Goal: Task Accomplishment & Management: Use online tool/utility

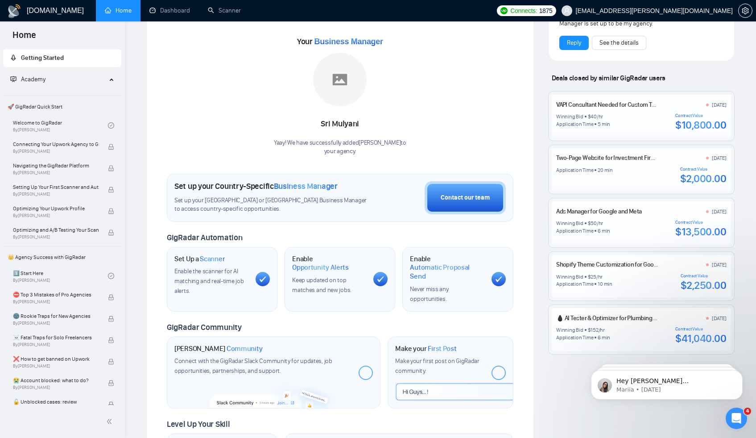
scroll to position [41, 0]
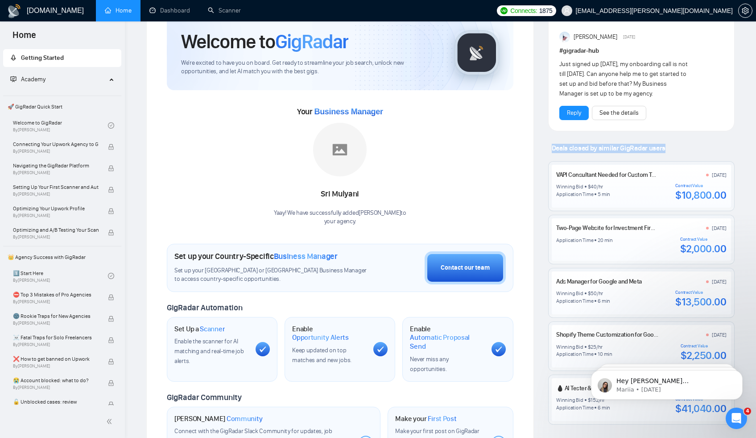
drag, startPoint x: 550, startPoint y: 149, endPoint x: 676, endPoint y: 152, distance: 125.4
click at [676, 152] on div "Deals closed by similar GigRadar users" at bounding box center [641, 148] width 187 height 9
click at [673, 148] on div "Deals closed by similar GigRadar users" at bounding box center [641, 148] width 187 height 9
click at [581, 177] on link "VAPI Consultant Needed for Custom Tools and Prompt Engineering" at bounding box center [641, 175] width 170 height 8
drag, startPoint x: 676, startPoint y: 187, endPoint x: 729, endPoint y: 199, distance: 54.9
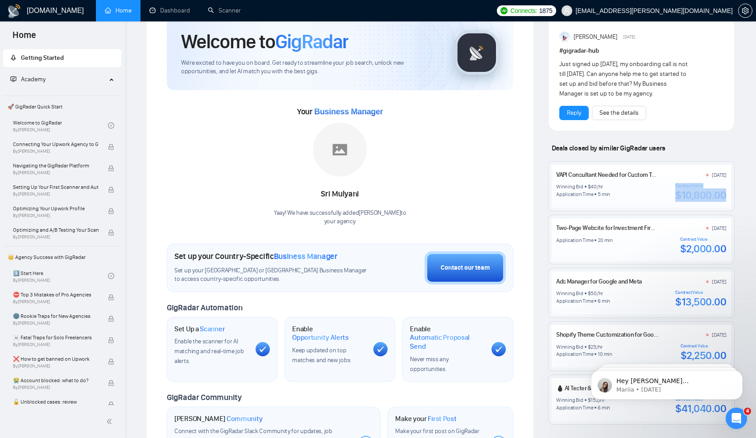
click at [729, 199] on div "VAPI Consultant Needed for Custom Tools and Prompt Engineering [DATE] Winning B…" at bounding box center [642, 186] width 186 height 49
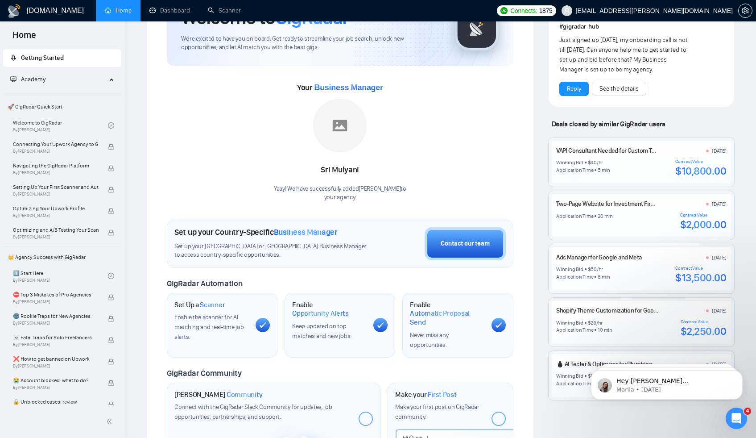
scroll to position [110, 0]
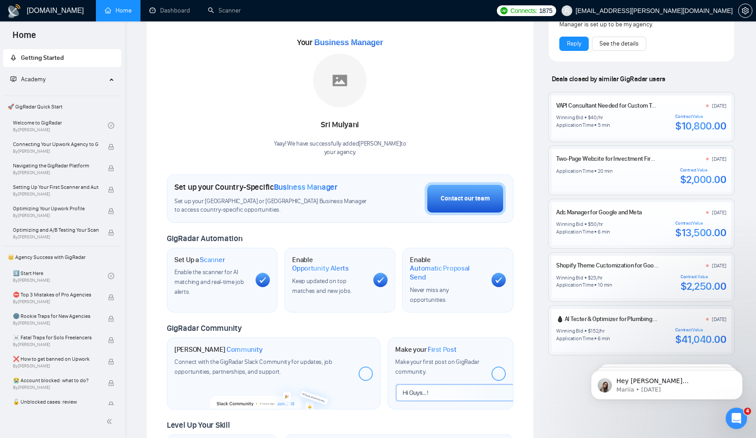
click at [601, 318] on link "💧 AI Tester & Optimizer for Plumbing Chatbot (Built on Go High Level)" at bounding box center [645, 319] width 178 height 8
drag, startPoint x: 545, startPoint y: 361, endPoint x: 573, endPoint y: 357, distance: 27.5
click at [546, 362] on div "Latest Posts from the GigRadar Community [DATE] [PERSON_NAME] Slack Community […" at bounding box center [641, 222] width 201 height 595
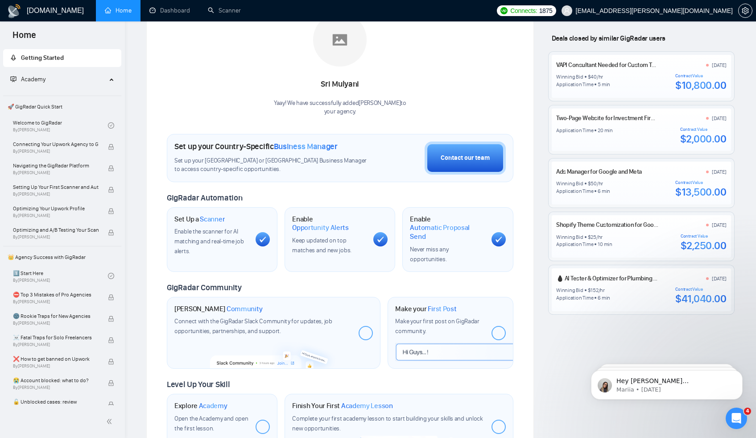
scroll to position [181, 0]
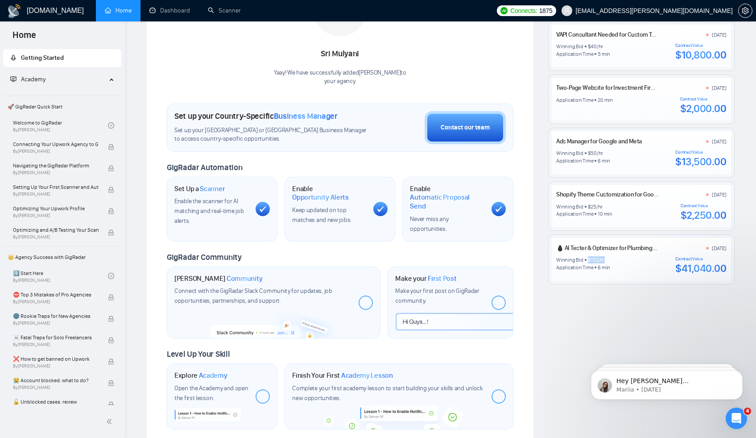
drag, startPoint x: 586, startPoint y: 258, endPoint x: 606, endPoint y: 259, distance: 19.7
click at [606, 259] on div "Winning Bid $ 152 /hr" at bounding box center [583, 259] width 54 height 7
drag, startPoint x: 679, startPoint y: 266, endPoint x: 727, endPoint y: 269, distance: 48.7
click at [727, 269] on div "💧 AI Tester & Optimizer for Plumbing Chatbot (Built on Go High Level) [DATE] Wi…" at bounding box center [642, 259] width 186 height 49
click at [722, 273] on div "$41,040.00" at bounding box center [701, 268] width 51 height 13
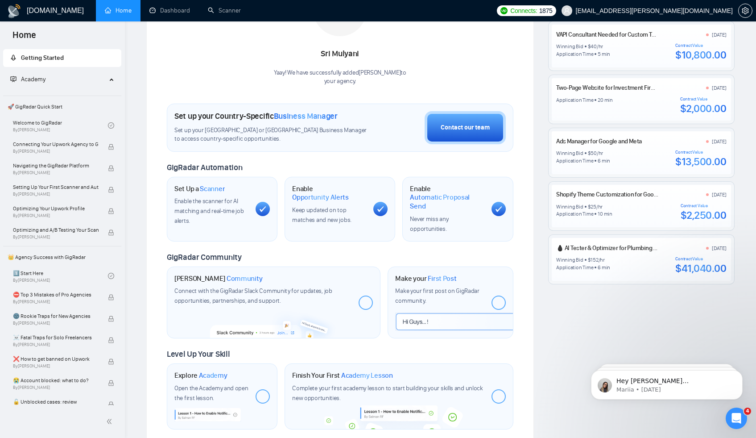
click at [704, 268] on div "$41,040.00" at bounding box center [701, 268] width 51 height 13
click at [702, 269] on div "$41,040.00" at bounding box center [701, 268] width 51 height 13
click at [183, 12] on link "Dashboard" at bounding box center [169, 11] width 41 height 8
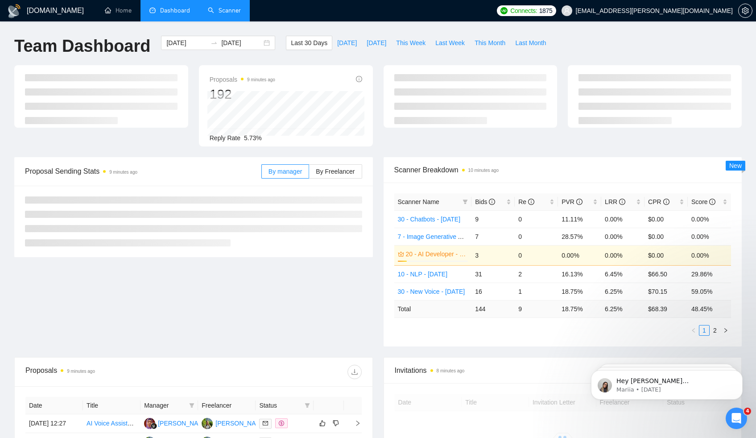
click at [221, 10] on link "Scanner" at bounding box center [224, 11] width 33 height 8
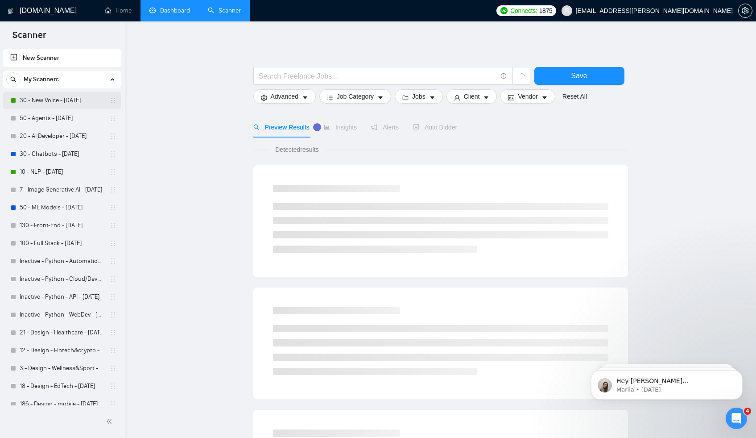
click at [76, 95] on link "30 - New Voice - [DATE]" at bounding box center [62, 100] width 85 height 18
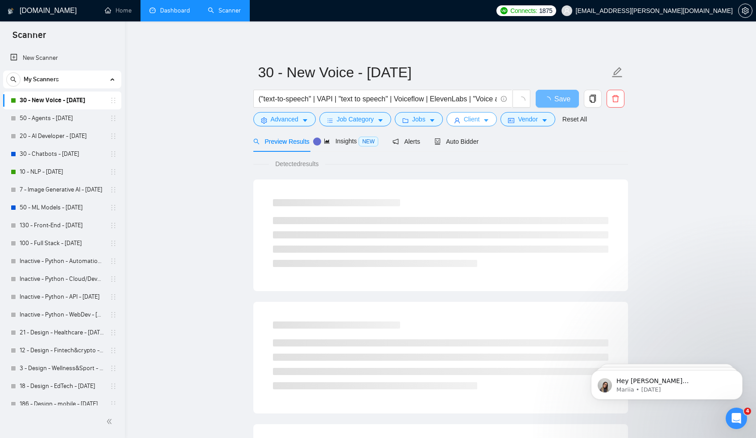
click at [489, 120] on icon "caret-down" at bounding box center [487, 121] width 4 height 3
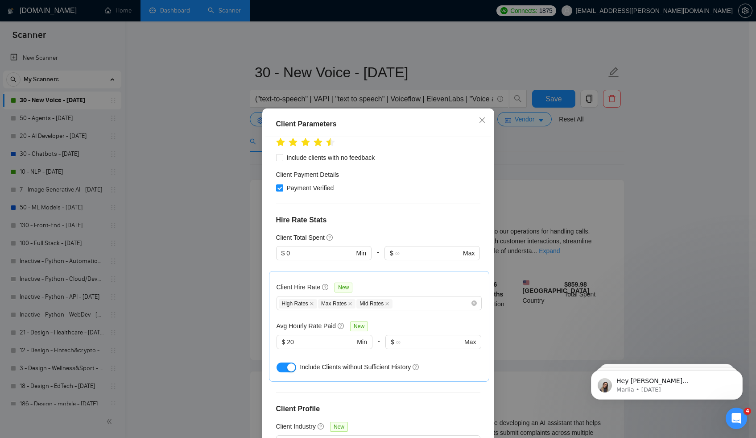
scroll to position [149, 0]
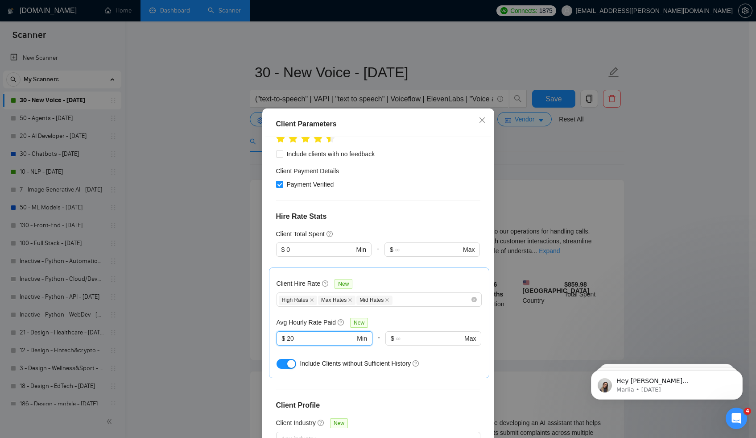
drag, startPoint x: 299, startPoint y: 334, endPoint x: 270, endPoint y: 333, distance: 29.5
click at [273, 332] on div "Client Hire Rate New High Rates Max Rates Mid Rates Avg Hourly Rate Paid New 20…" at bounding box center [379, 322] width 220 height 111
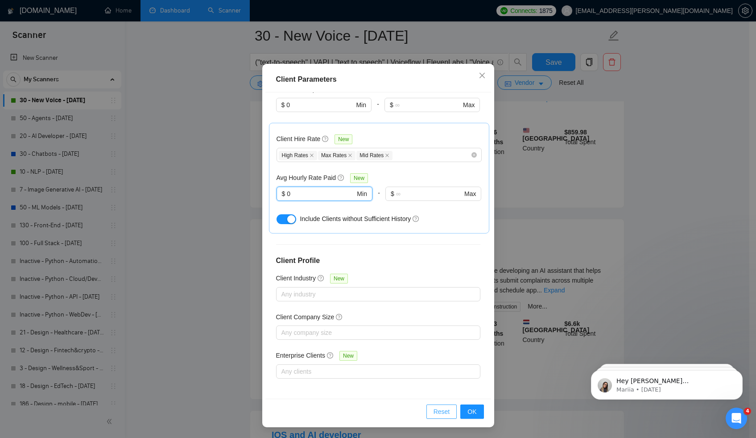
scroll to position [189, 0]
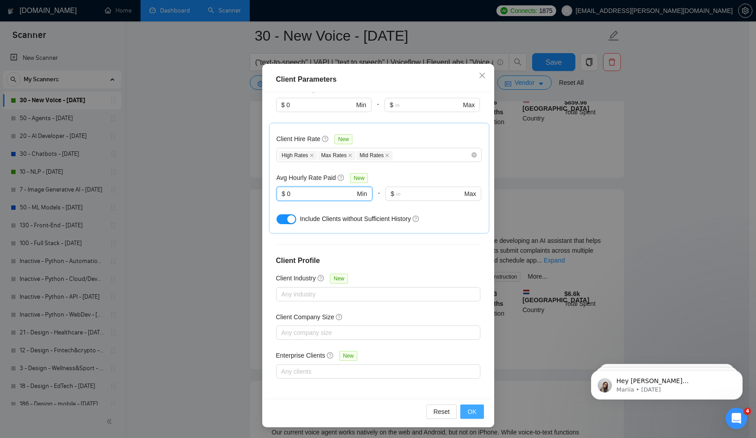
type input "0"
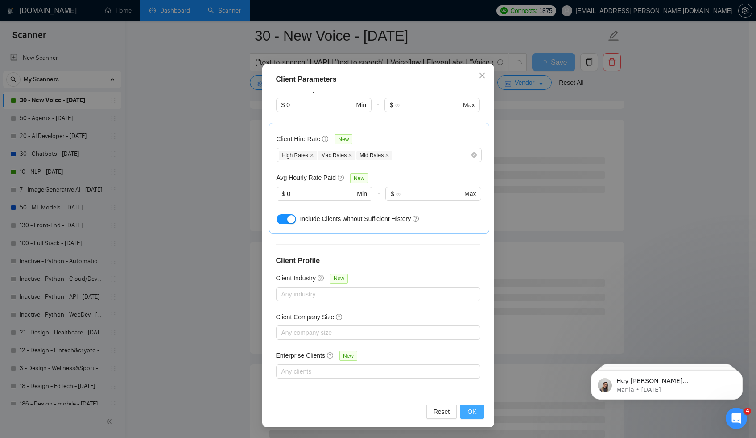
click at [468, 412] on span "OK" at bounding box center [472, 412] width 9 height 10
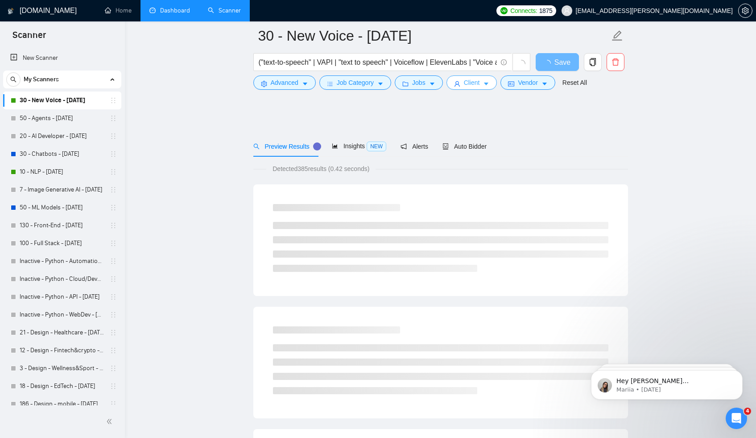
scroll to position [0, 0]
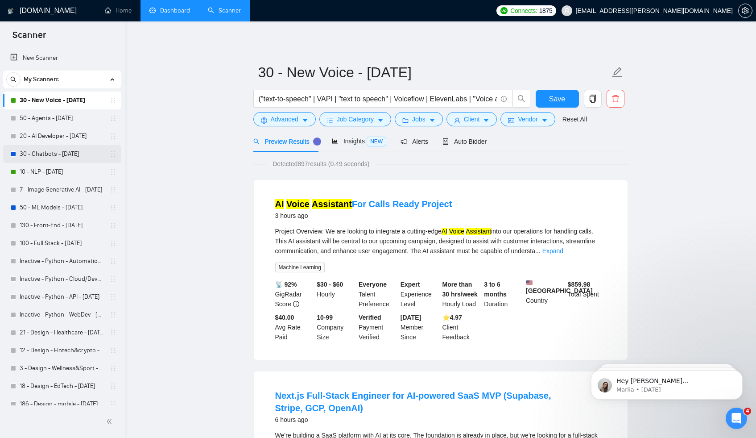
click at [42, 153] on link "30 - Chatbots - [DATE]" at bounding box center [62, 154] width 85 height 18
click at [549, 99] on button "Save" at bounding box center [557, 99] width 43 height 18
click at [57, 156] on link "30 - Chatbots - [DATE]" at bounding box center [62, 154] width 85 height 18
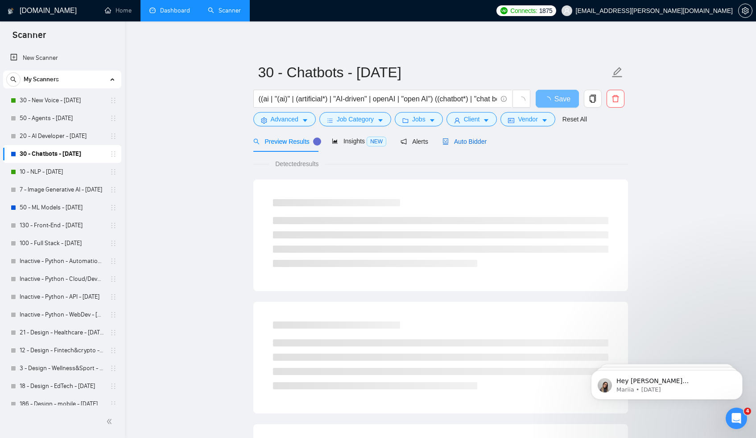
click at [474, 143] on span "Auto Bidder" at bounding box center [465, 141] width 44 height 7
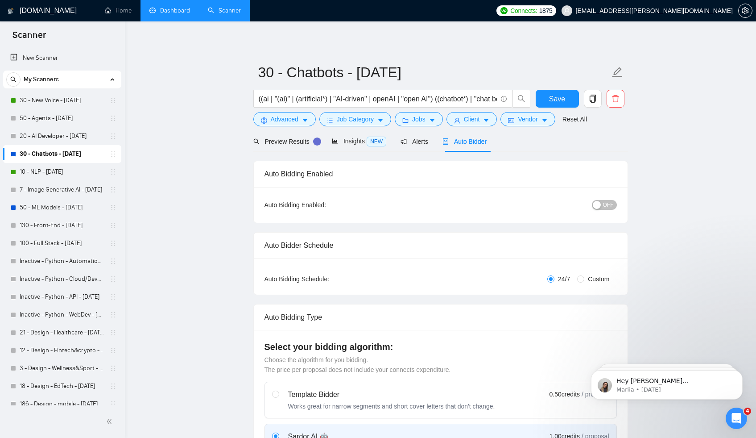
click at [604, 205] on span "OFF" at bounding box center [608, 205] width 11 height 10
click at [474, 118] on span "Client" at bounding box center [472, 119] width 16 height 10
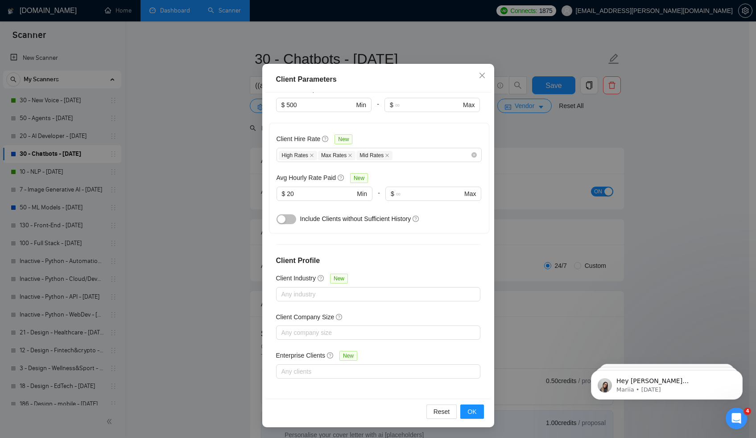
scroll to position [167, 0]
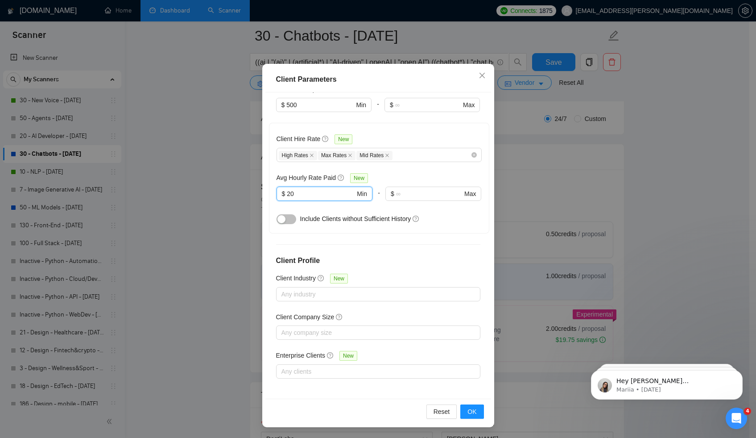
drag, startPoint x: 280, startPoint y: 188, endPoint x: 257, endPoint y: 187, distance: 22.8
click at [270, 187] on div "Client Hire Rate New High Rates Max Rates Mid Rates Avg Hourly Rate Paid New 20…" at bounding box center [379, 178] width 220 height 111
type input "0"
click at [290, 218] on button "button" at bounding box center [287, 219] width 20 height 10
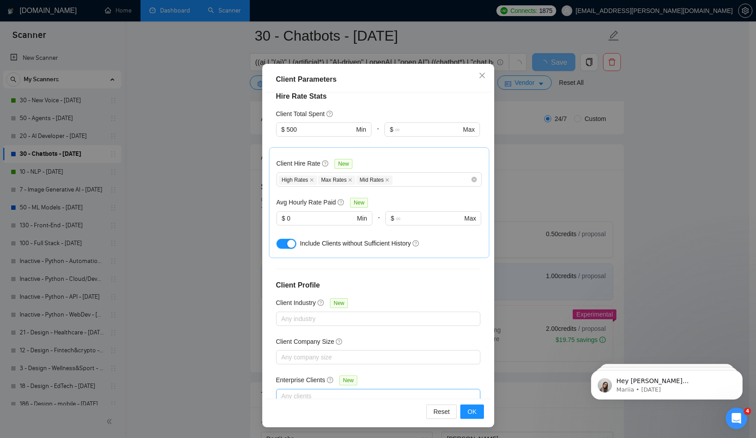
scroll to position [249, 0]
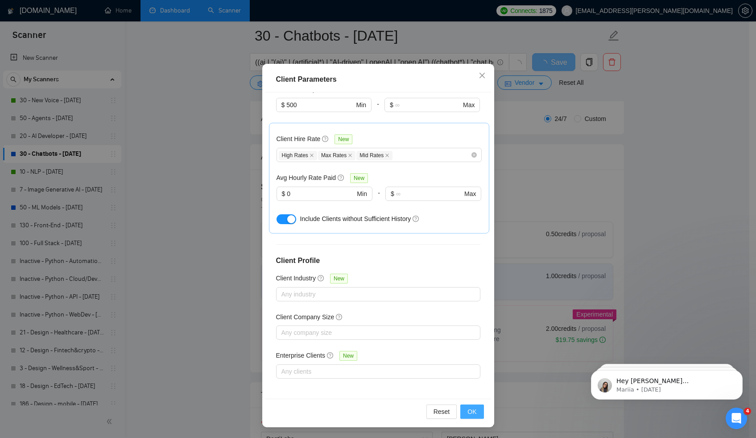
click at [470, 413] on span "OK" at bounding box center [472, 412] width 9 height 10
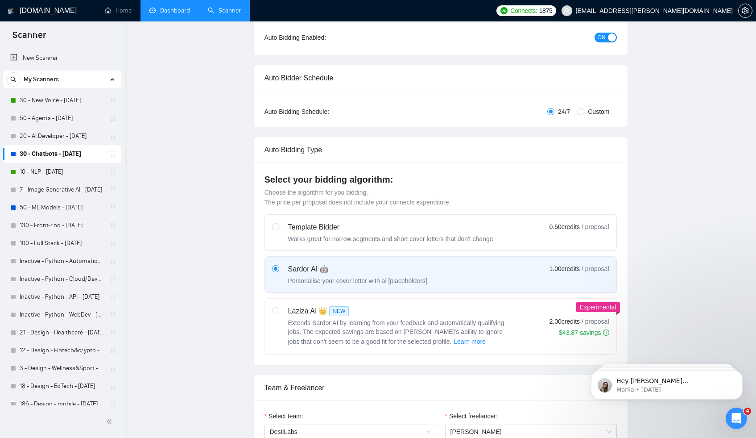
scroll to position [3, 0]
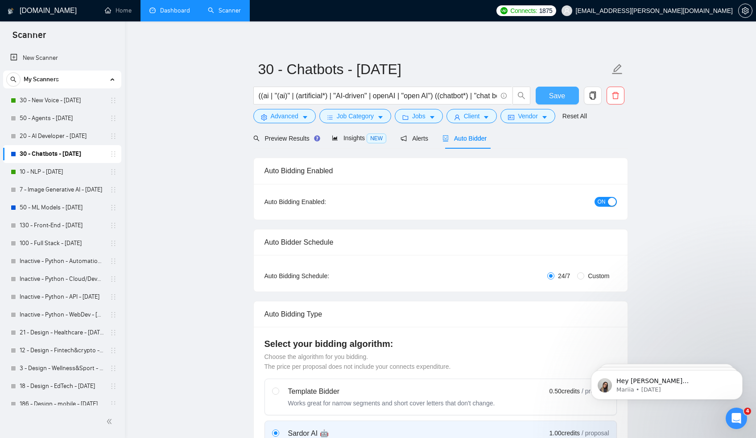
click at [561, 96] on span "Save" at bounding box center [557, 95] width 16 height 11
click at [39, 178] on link "10 - NLP - [DATE]" at bounding box center [62, 172] width 85 height 18
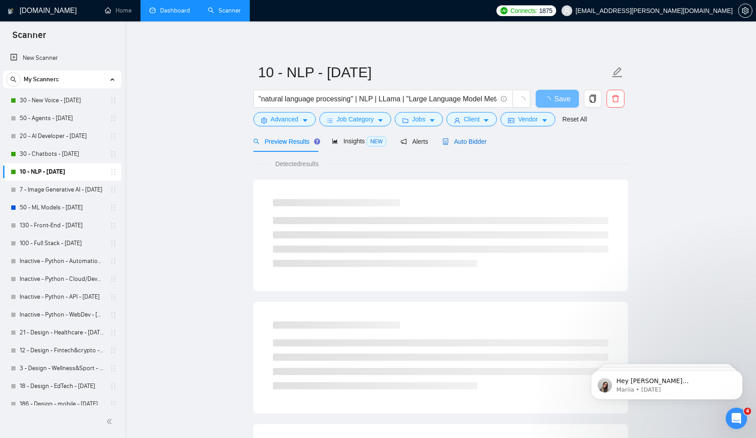
drag, startPoint x: 476, startPoint y: 142, endPoint x: 460, endPoint y: 153, distance: 19.9
click at [476, 142] on span "Auto Bidder" at bounding box center [465, 141] width 44 height 7
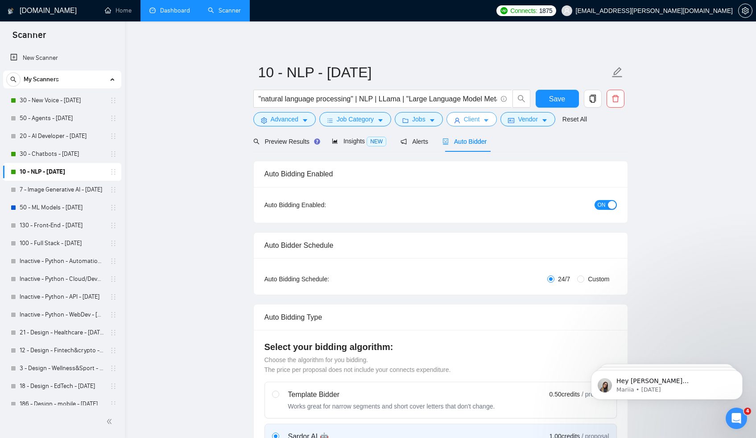
click at [487, 123] on icon "caret-down" at bounding box center [486, 120] width 6 height 6
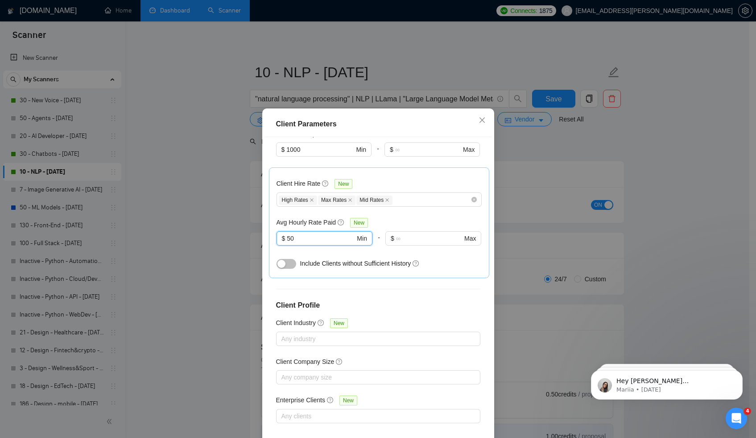
drag, startPoint x: 306, startPoint y: 238, endPoint x: 228, endPoint y: 236, distance: 77.7
click at [228, 236] on div "Client Parameters Client Location Include Client Countries [GEOGRAPHIC_DATA] [G…" at bounding box center [378, 219] width 756 height 438
type input "0"
click at [282, 261] on button "button" at bounding box center [287, 264] width 20 height 10
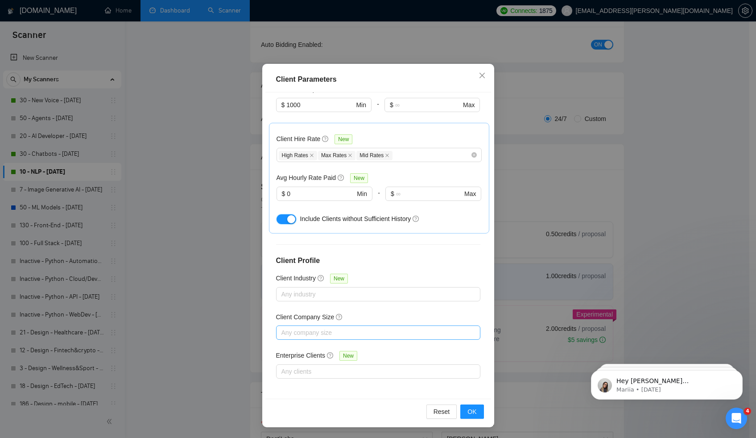
scroll to position [309, 0]
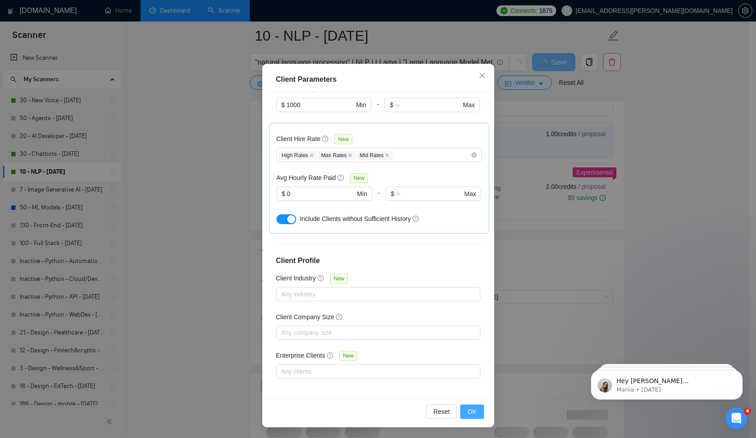
click at [468, 411] on span "OK" at bounding box center [472, 412] width 9 height 10
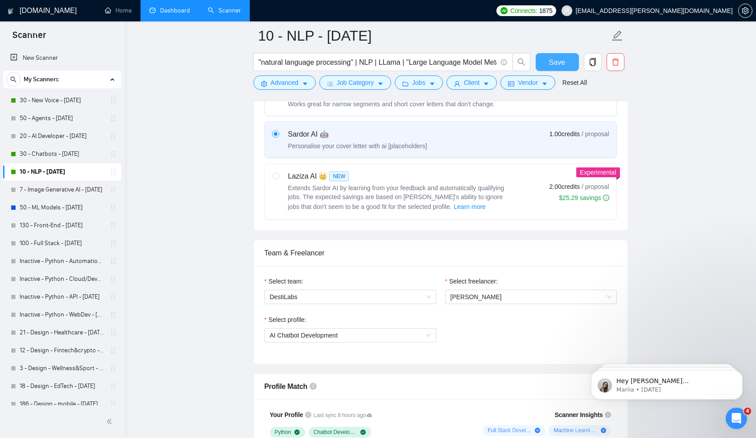
click at [554, 66] on span "Save" at bounding box center [557, 62] width 16 height 11
click at [537, 11] on span "Connects:" at bounding box center [524, 11] width 27 height 10
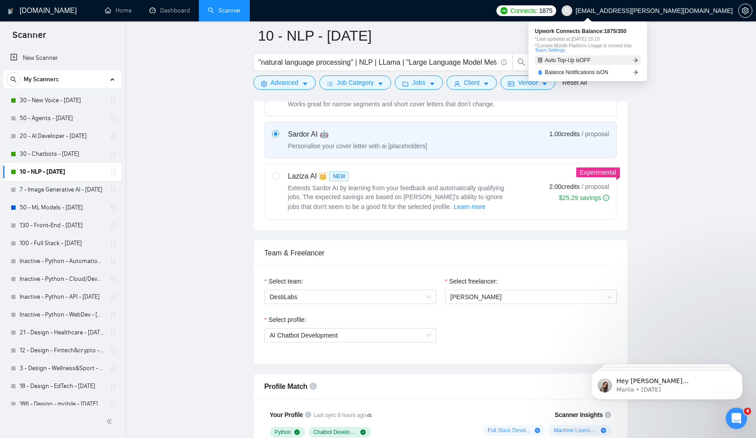
click at [583, 60] on span "Auto Top-Up is OFF" at bounding box center [568, 60] width 46 height 5
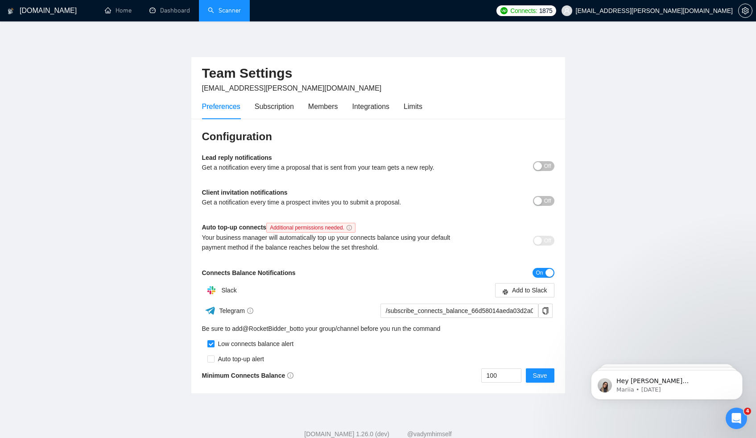
scroll to position [2, 0]
click at [209, 360] on input "checkbox" at bounding box center [211, 358] width 7 height 7
click at [210, 358] on span at bounding box center [211, 358] width 7 height 7
click at [213, 356] on input "checkbox" at bounding box center [211, 358] width 7 height 7
checkbox input "false"
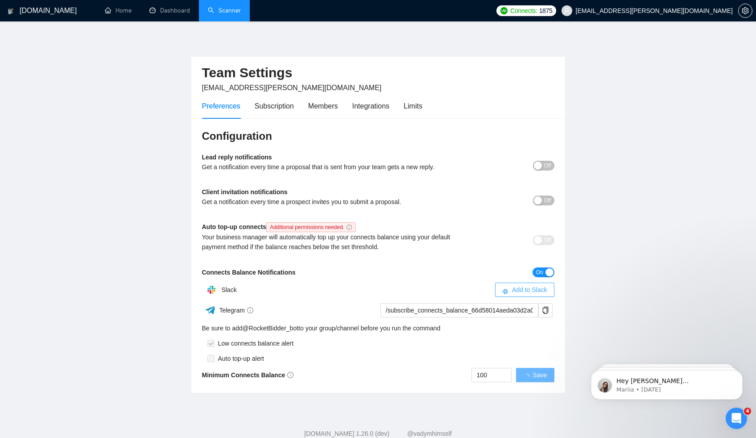
click at [512, 291] on span "Add to Slack" at bounding box center [529, 290] width 35 height 10
click at [549, 378] on button "Save" at bounding box center [540, 375] width 29 height 14
click at [130, 12] on link "Home" at bounding box center [118, 11] width 27 height 8
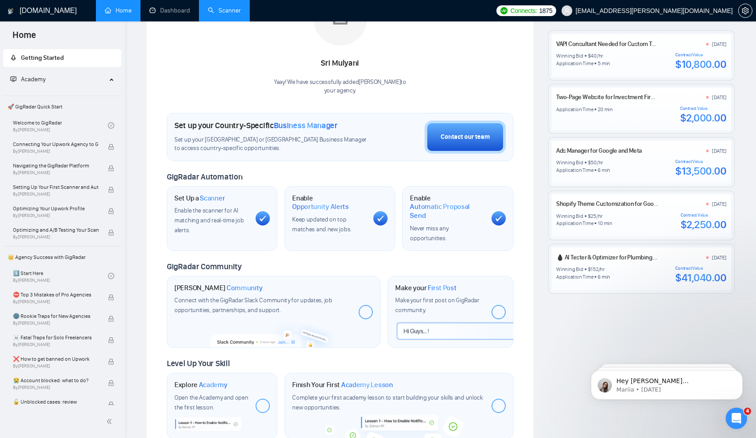
scroll to position [225, 0]
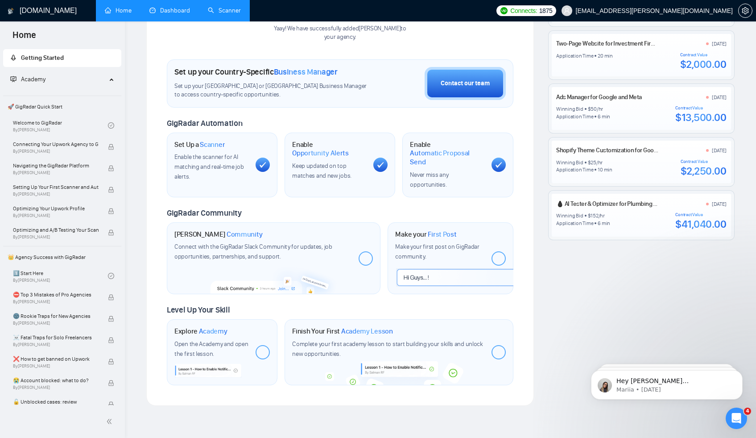
click at [161, 9] on link "Dashboard" at bounding box center [169, 11] width 41 height 8
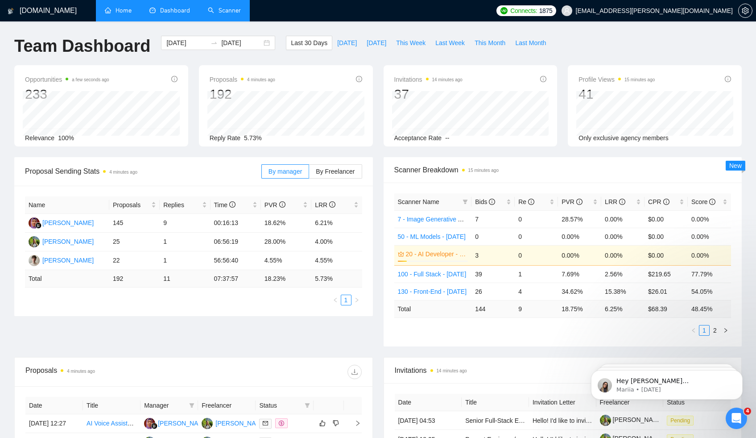
click at [130, 12] on link "Home" at bounding box center [118, 11] width 27 height 8
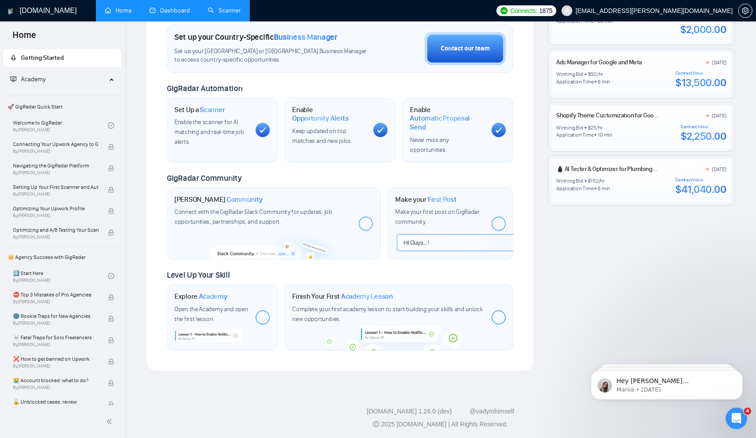
click at [184, 13] on link "Dashboard" at bounding box center [169, 11] width 41 height 8
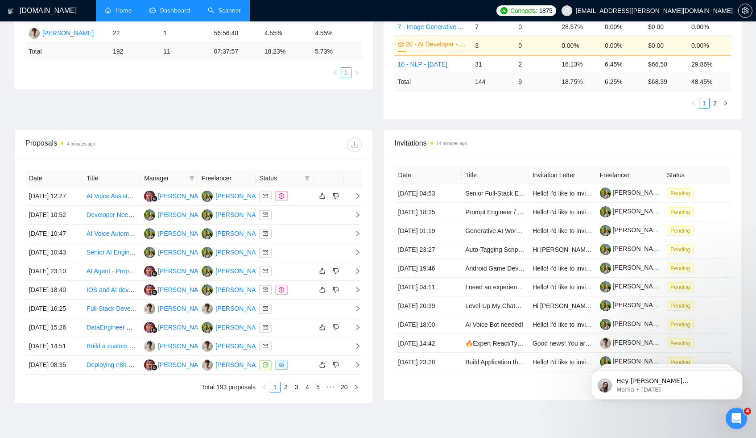
scroll to position [191, 0]
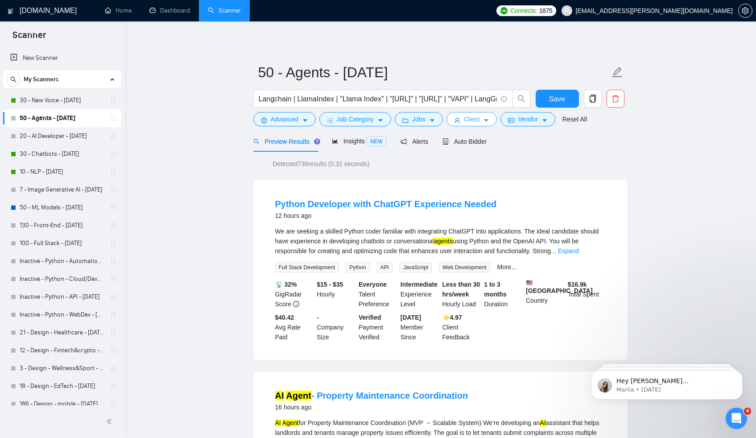
click at [487, 116] on button "Client" at bounding box center [472, 119] width 51 height 14
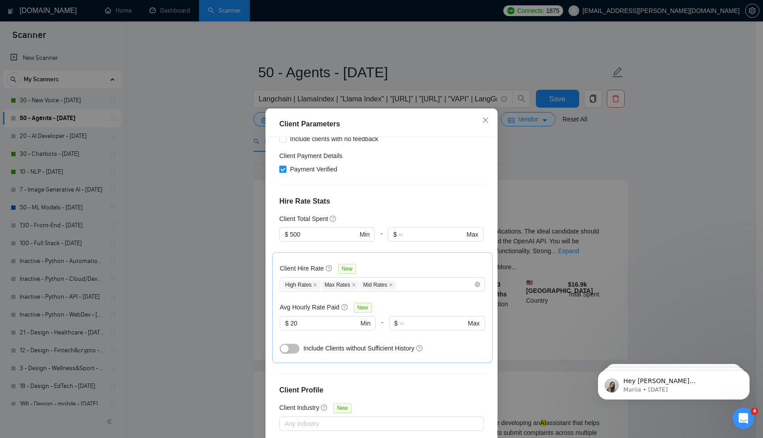
scroll to position [213, 0]
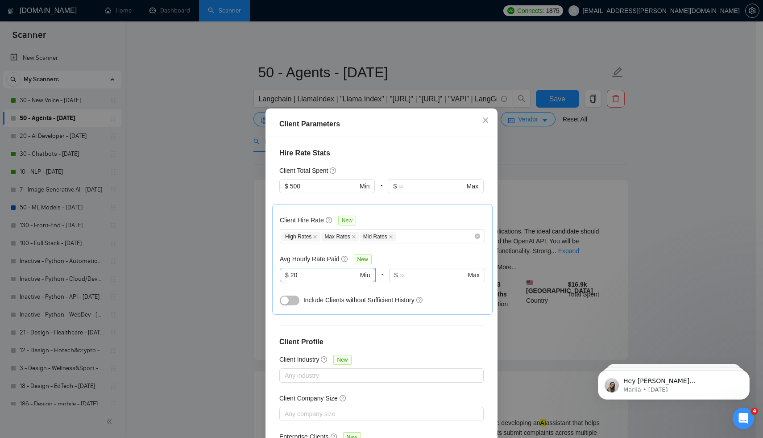
drag, startPoint x: 302, startPoint y: 270, endPoint x: 278, endPoint y: 270, distance: 23.7
click at [280, 270] on span "$ 20 Min" at bounding box center [327, 275] width 95 height 14
drag, startPoint x: 293, startPoint y: 274, endPoint x: 275, endPoint y: 273, distance: 17.4
click at [280, 273] on span "$ 20 Min" at bounding box center [328, 275] width 96 height 14
type input "0"
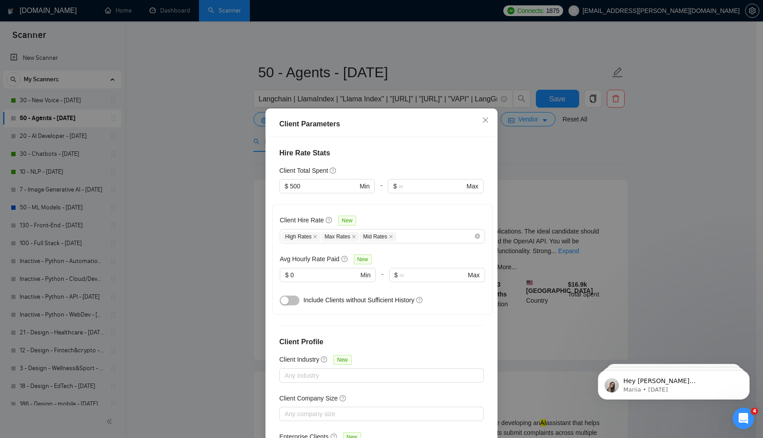
click at [289, 303] on button "button" at bounding box center [290, 300] width 20 height 10
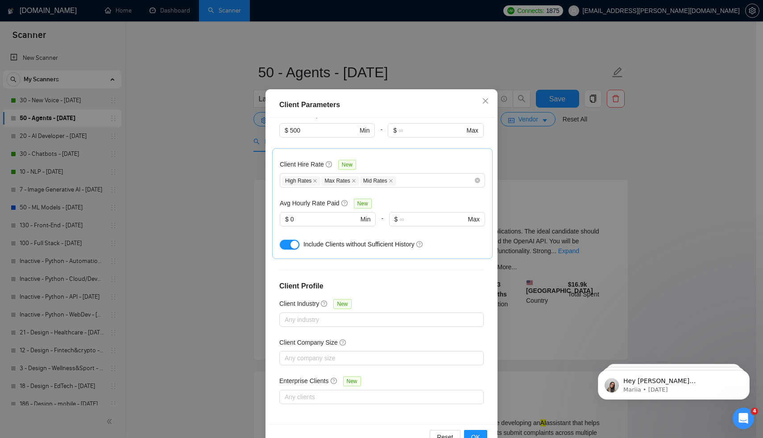
scroll to position [45, 0]
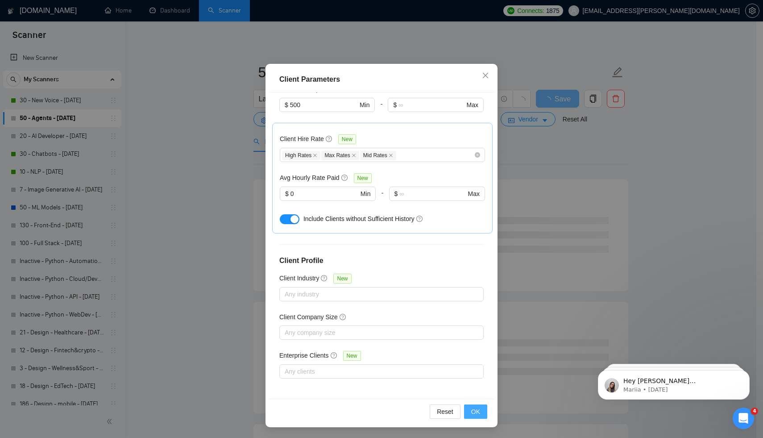
click at [471, 410] on span "OK" at bounding box center [475, 412] width 9 height 10
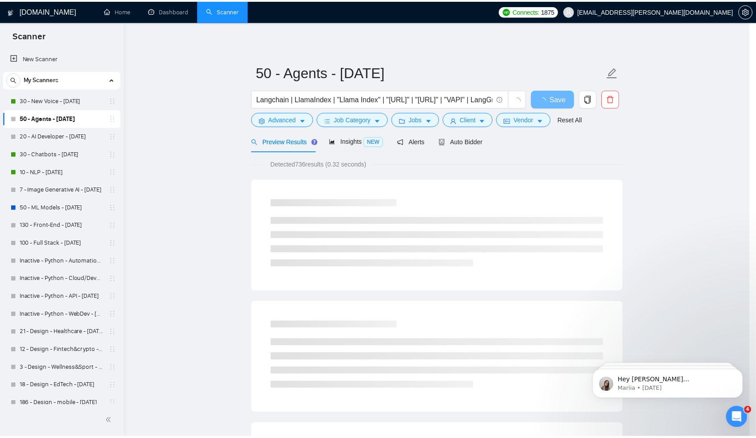
scroll to position [0, 0]
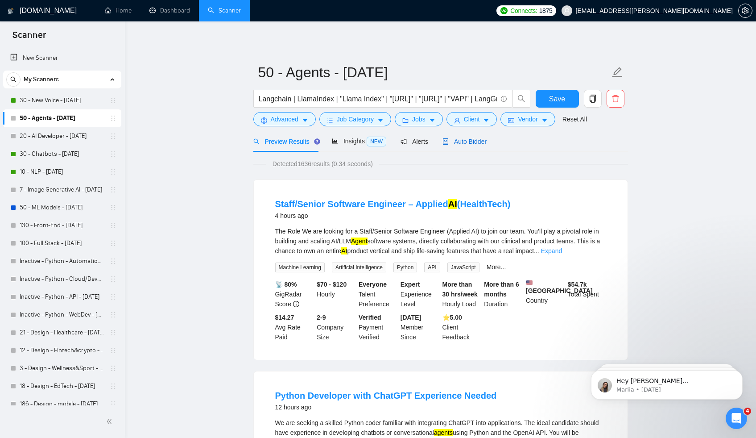
click at [474, 141] on span "Auto Bidder" at bounding box center [465, 141] width 44 height 7
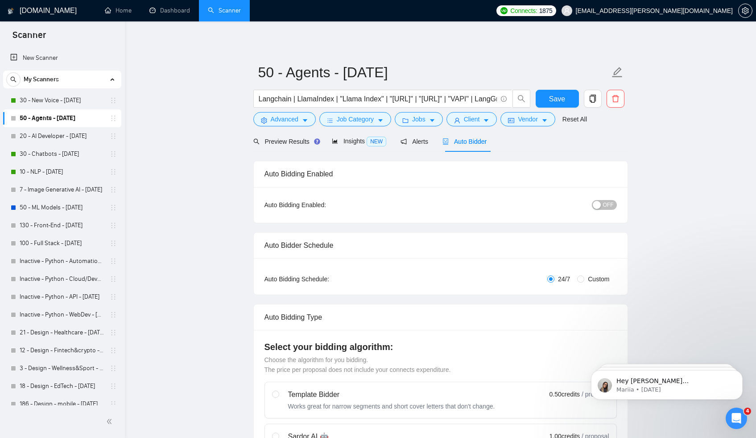
checkbox input "true"
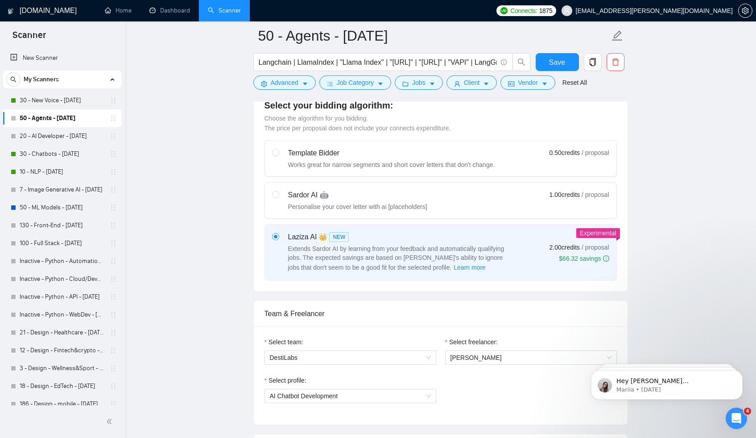
scroll to position [54, 0]
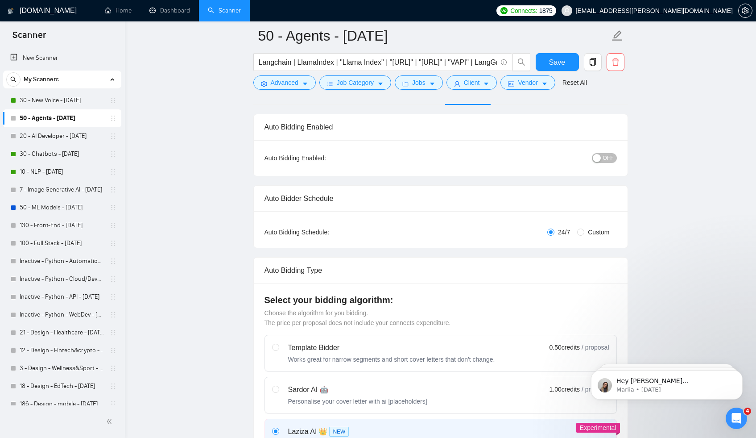
click at [604, 156] on span "OFF" at bounding box center [608, 158] width 11 height 10
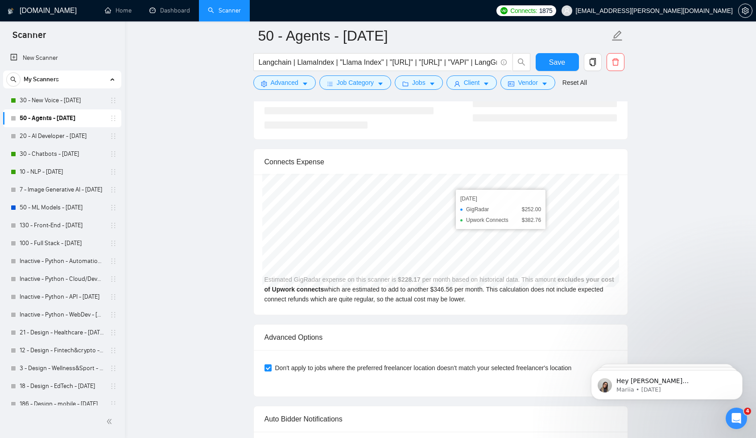
scroll to position [1885, 0]
click at [556, 57] on span "Save" at bounding box center [557, 62] width 16 height 11
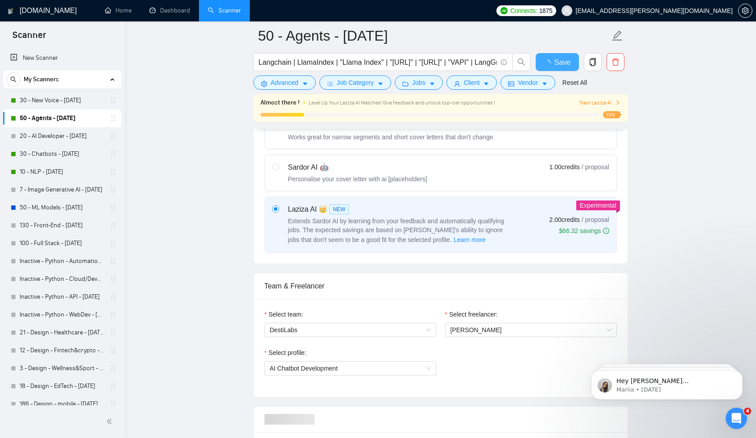
checkbox input "true"
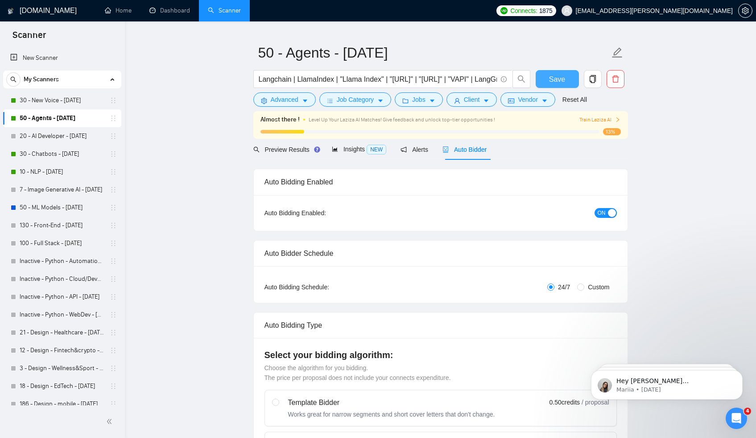
scroll to position [60, 0]
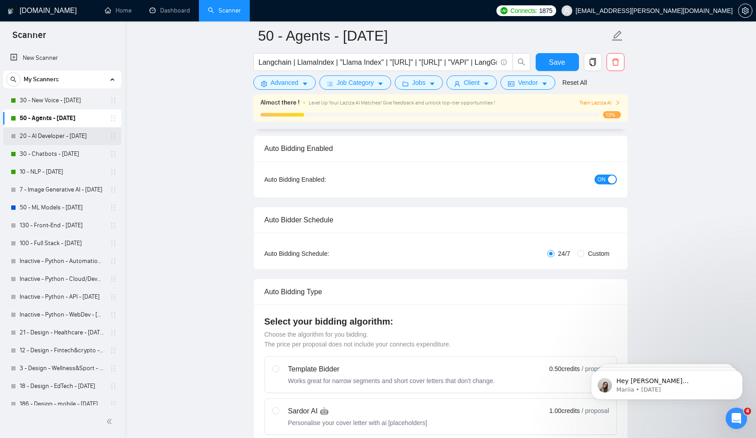
click at [76, 136] on link "20 - AI Developer - [DATE]" at bounding box center [62, 136] width 85 height 18
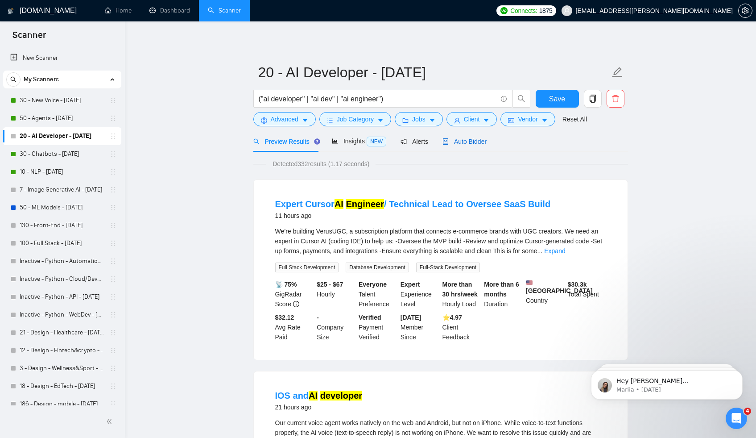
click at [477, 145] on span "Auto Bidder" at bounding box center [465, 141] width 44 height 7
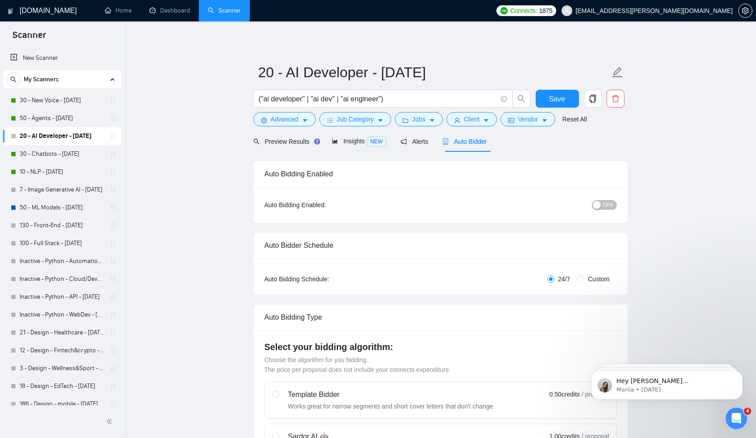
click at [603, 203] on button "OFF" at bounding box center [604, 205] width 25 height 10
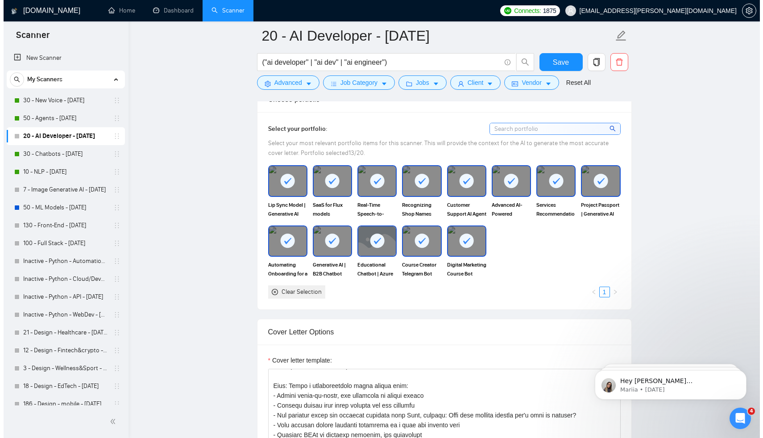
scroll to position [389, 0]
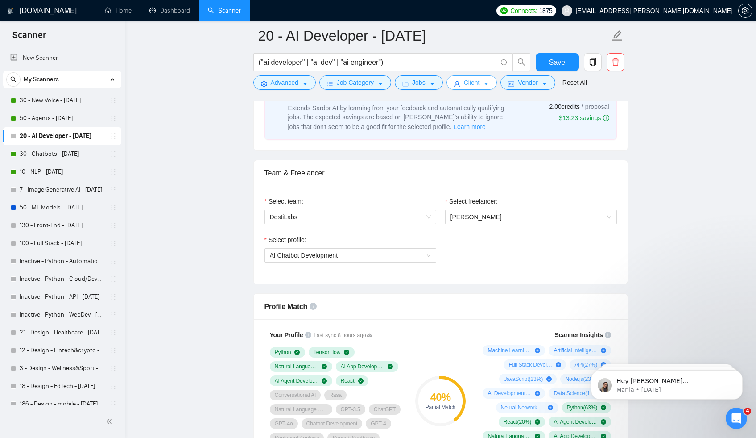
click at [473, 82] on span "Client" at bounding box center [472, 83] width 16 height 10
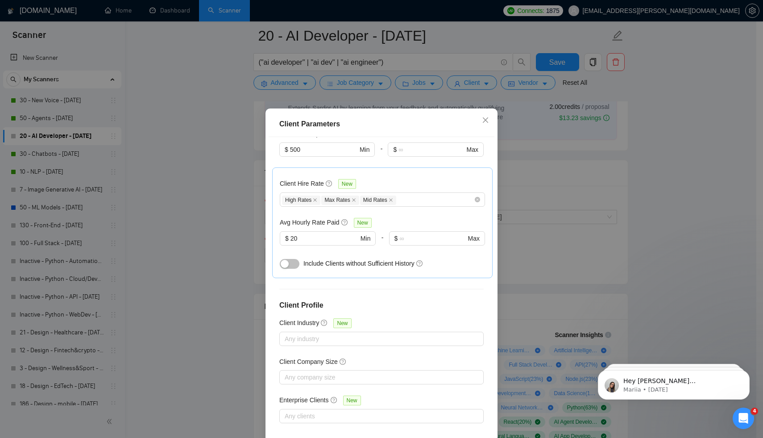
drag, startPoint x: 311, startPoint y: 239, endPoint x: 257, endPoint y: 237, distance: 54.5
click at [262, 237] on div "Client Parameters Client Location Include Client Countries Americas Europe Excl…" at bounding box center [381, 219] width 763 height 438
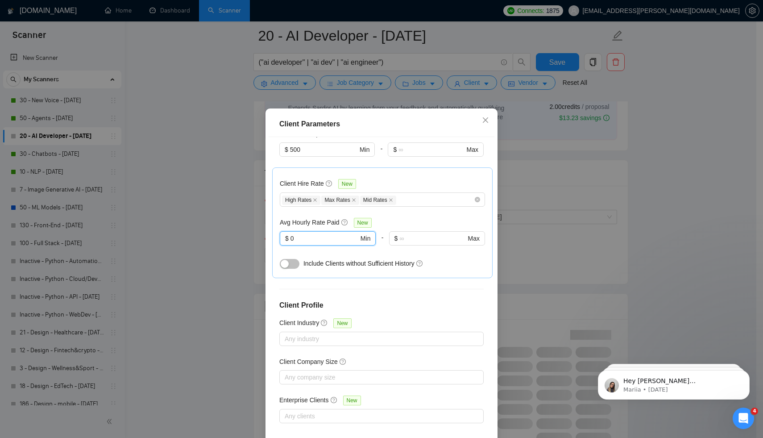
type input "0"
click at [282, 265] on div "button" at bounding box center [285, 264] width 8 height 8
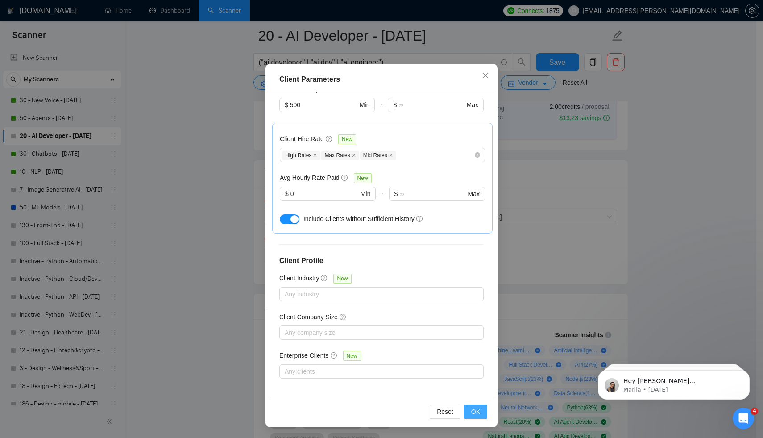
click at [466, 411] on button "OK" at bounding box center [475, 411] width 23 height 14
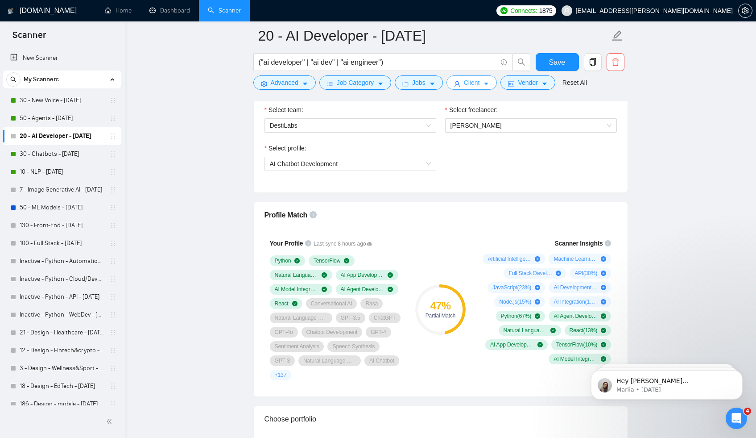
scroll to position [527, 0]
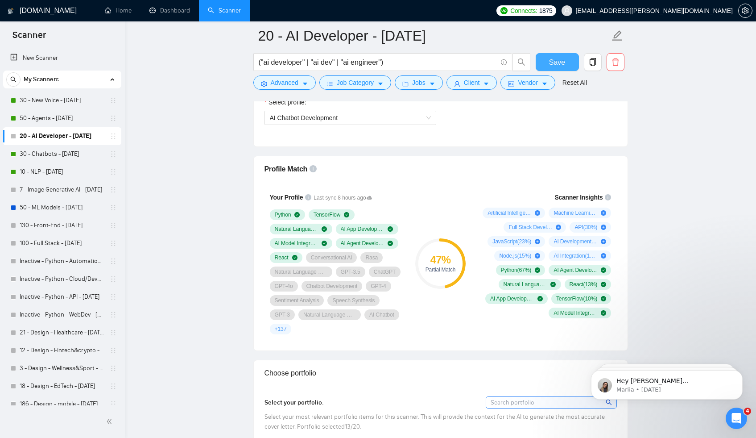
click at [548, 66] on button "Save" at bounding box center [557, 62] width 43 height 18
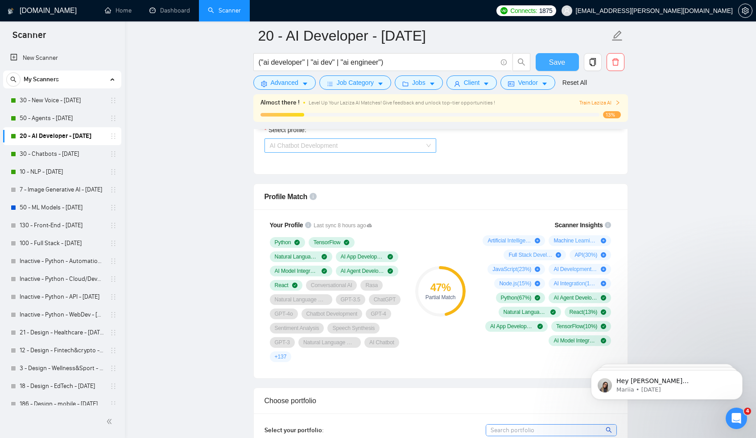
click at [377, 147] on span "AI Chatbot Development" at bounding box center [350, 145] width 161 height 13
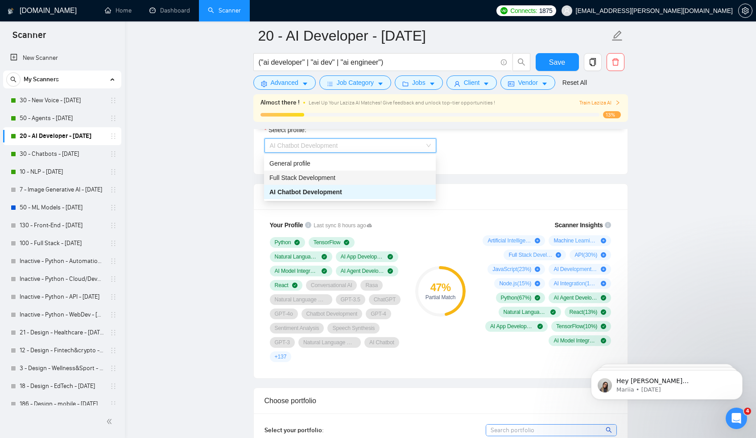
click at [494, 166] on div "Select team: DestiLabs Select freelancer: Mykhailo Kushnir Select profile: AI C…" at bounding box center [441, 125] width 374 height 98
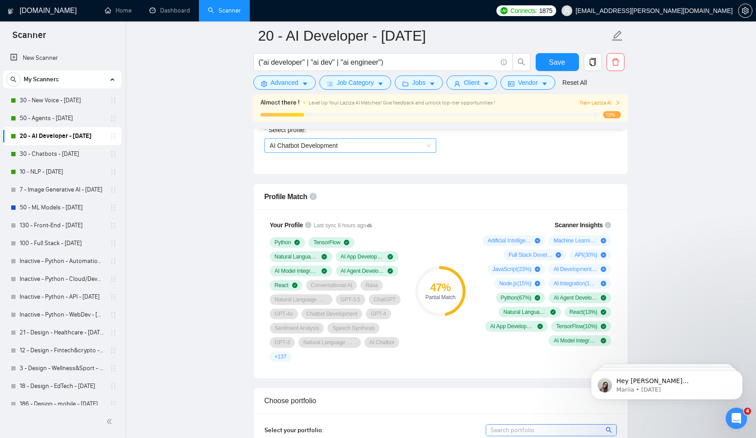
click at [297, 151] on span "AI Chatbot Development" at bounding box center [350, 145] width 161 height 13
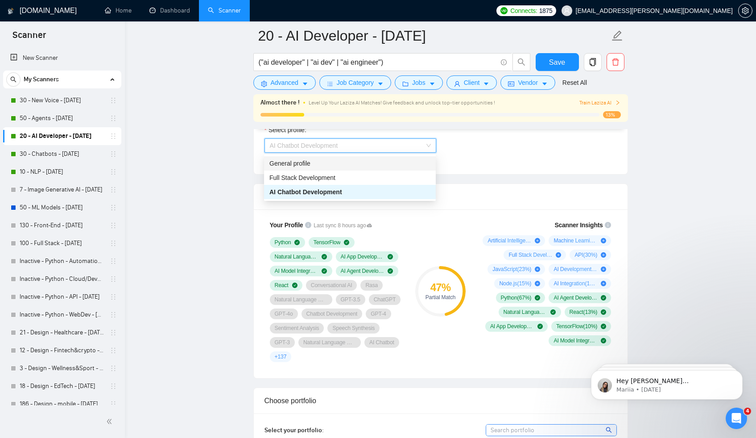
click at [300, 165] on div "General profile" at bounding box center [350, 163] width 161 height 10
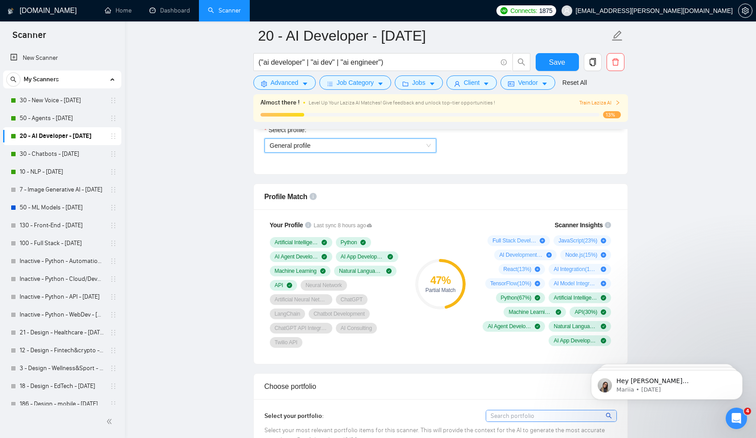
click at [415, 142] on span "General profile" at bounding box center [350, 145] width 161 height 13
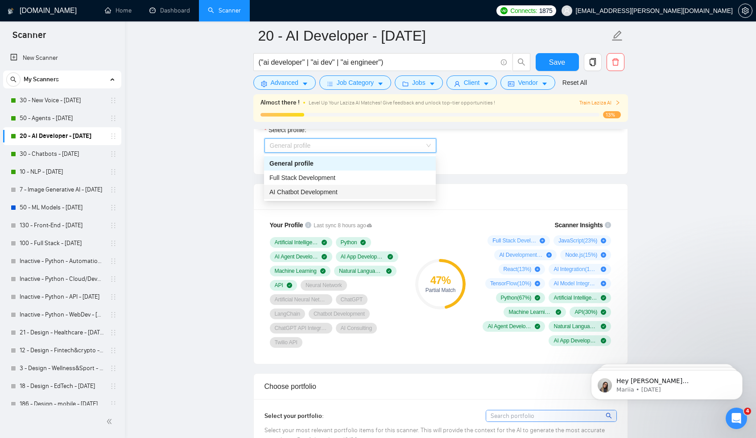
click at [357, 189] on div "AI Chatbot Development" at bounding box center [350, 192] width 161 height 10
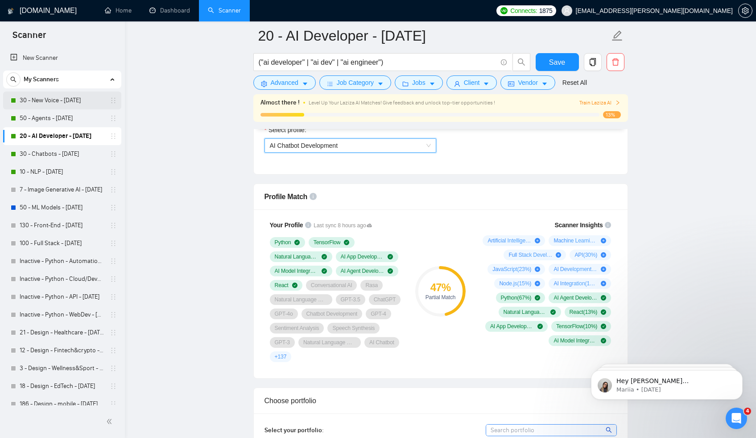
click at [66, 99] on link "30 - New Voice - [DATE]" at bounding box center [62, 100] width 85 height 18
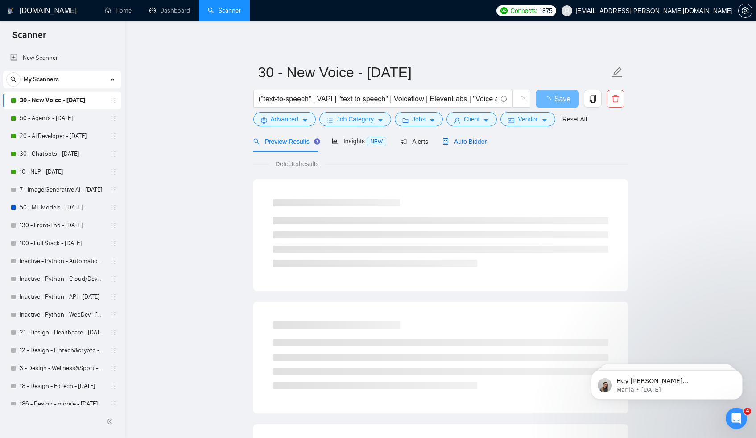
click at [482, 144] on span "Auto Bidder" at bounding box center [465, 141] width 44 height 7
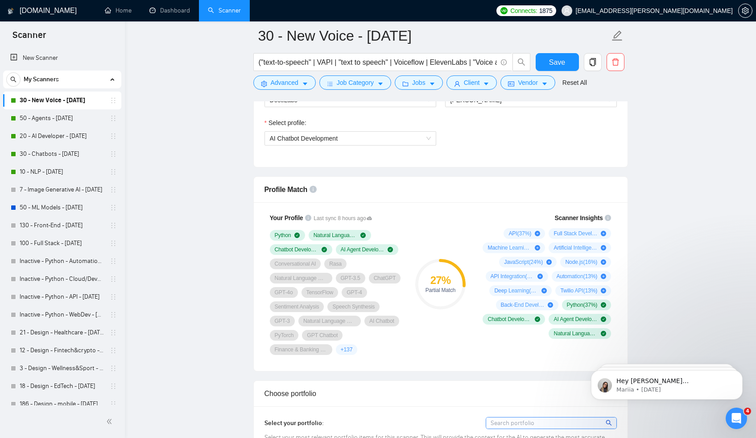
scroll to position [445, 0]
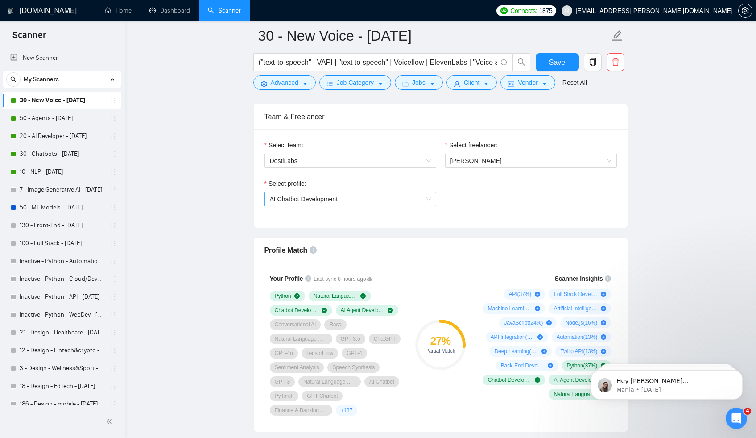
click at [407, 200] on span "AI Chatbot Development" at bounding box center [350, 198] width 161 height 13
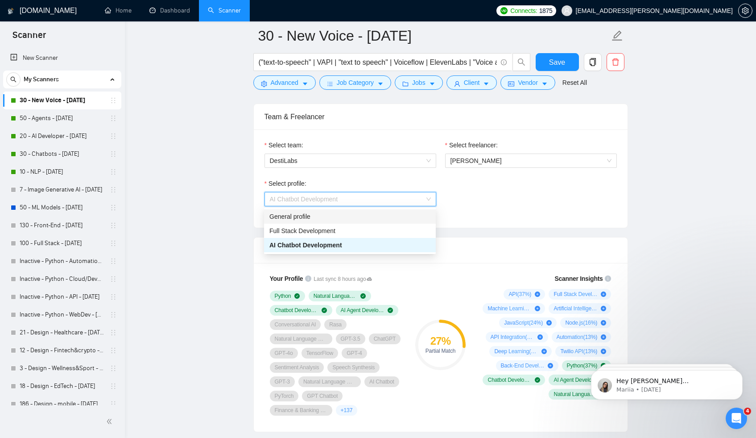
click at [386, 217] on div "General profile" at bounding box center [350, 217] width 161 height 10
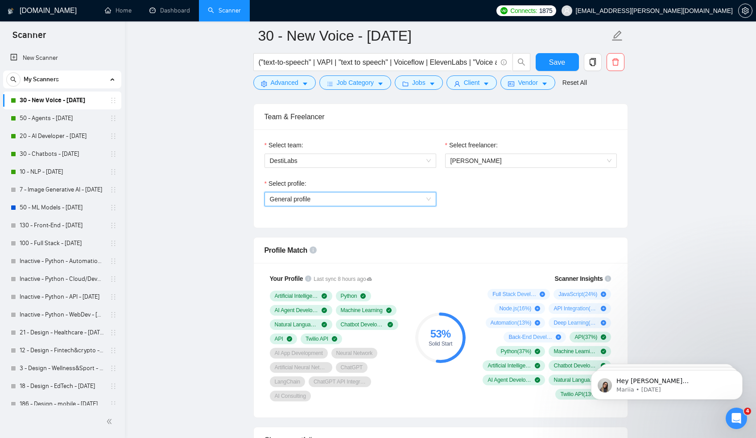
click at [418, 202] on span "General profile" at bounding box center [350, 198] width 161 height 13
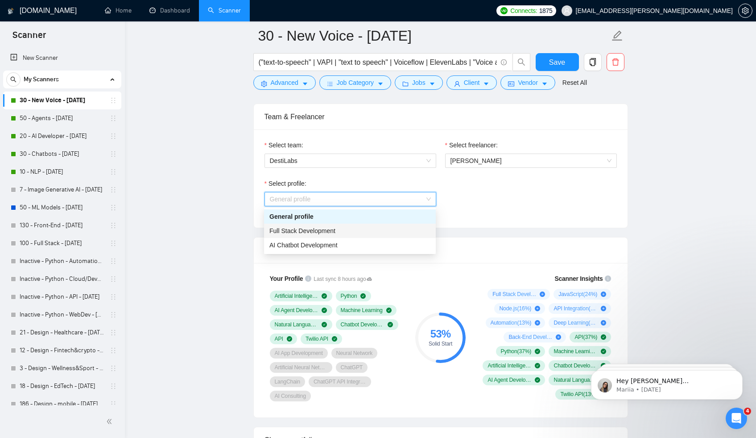
click at [495, 221] on div "Select team: DestiLabs Select freelancer: Mykhailo Kushnir Select profile: Gene…" at bounding box center [441, 178] width 374 height 98
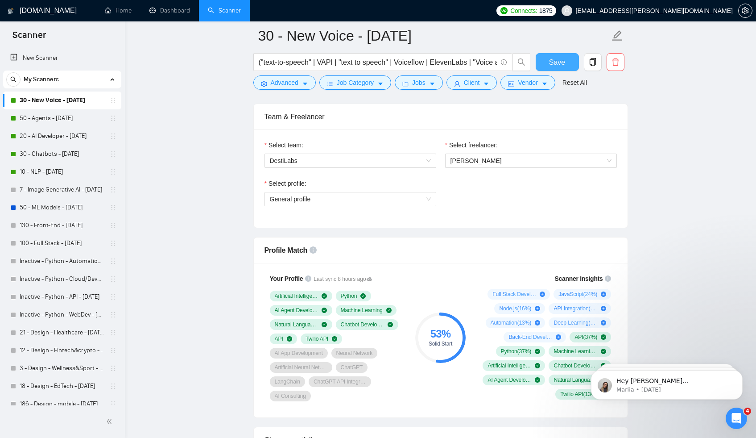
drag, startPoint x: 548, startPoint y: 64, endPoint x: 530, endPoint y: 89, distance: 30.9
click at [548, 64] on button "Save" at bounding box center [557, 62] width 43 height 18
click at [60, 113] on link "50 - Agents - [DATE]" at bounding box center [62, 118] width 85 height 18
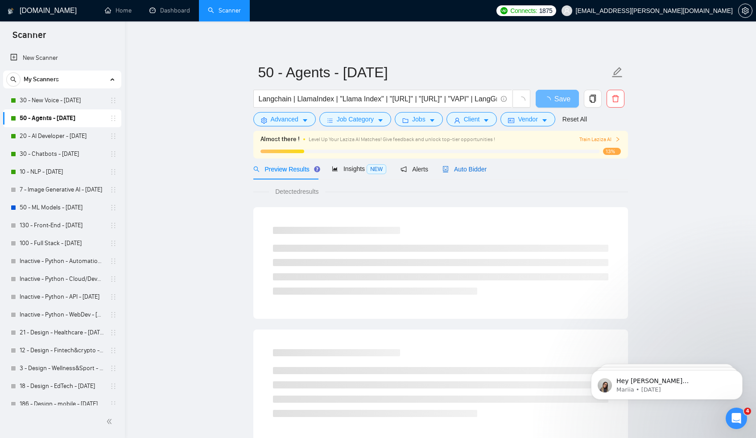
click at [473, 169] on span "Auto Bidder" at bounding box center [465, 169] width 44 height 7
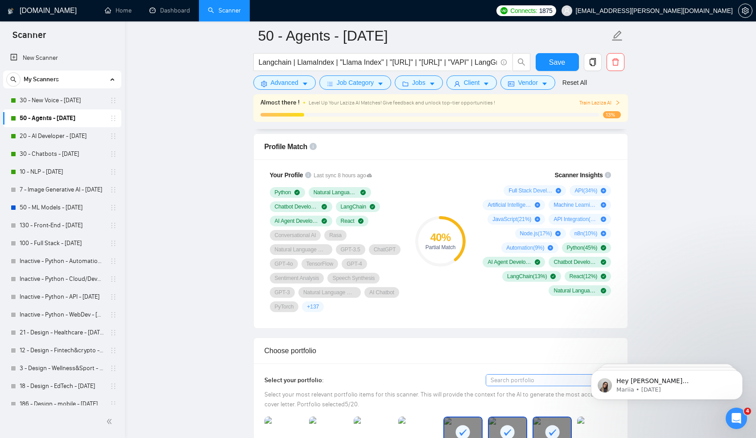
scroll to position [499, 0]
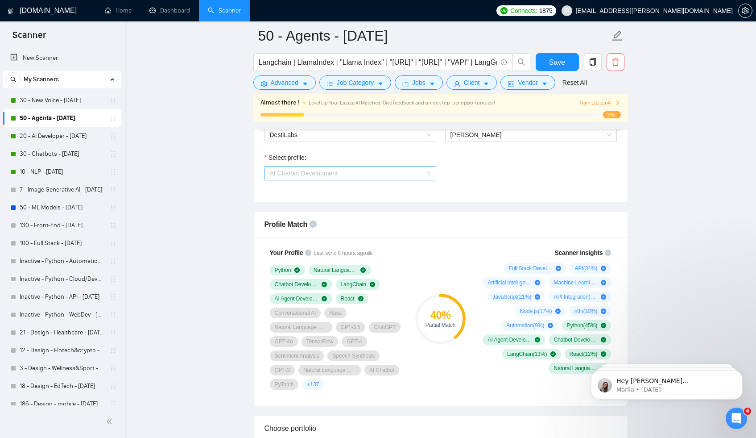
click at [356, 173] on span "AI Chatbot Development" at bounding box center [350, 172] width 161 height 13
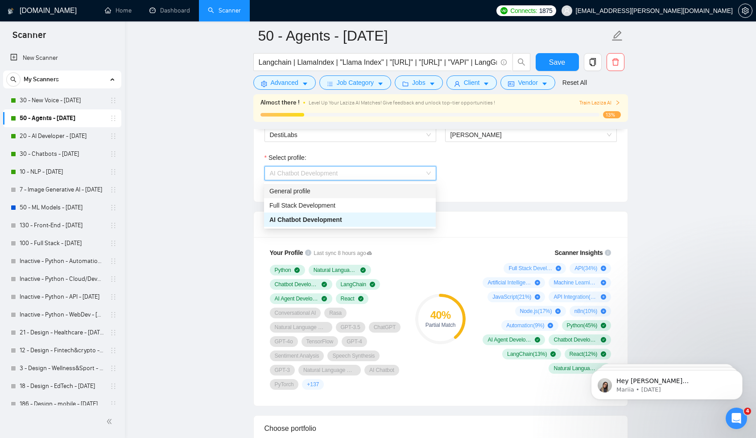
click at [361, 193] on div "General profile" at bounding box center [350, 191] width 161 height 10
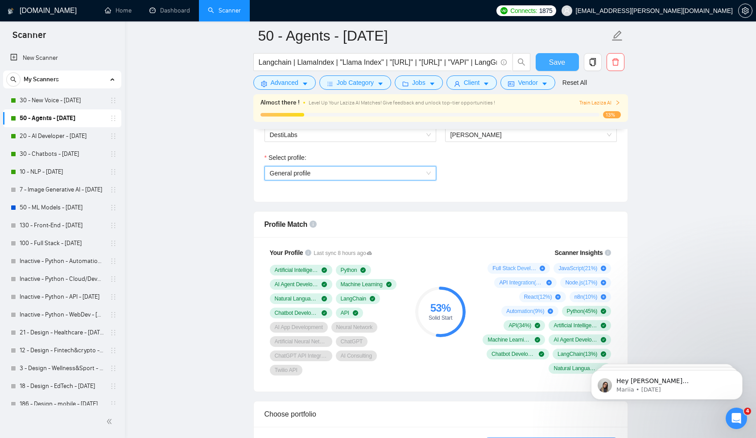
drag, startPoint x: 558, startPoint y: 63, endPoint x: 523, endPoint y: 91, distance: 43.8
click at [558, 63] on span "Save" at bounding box center [557, 62] width 16 height 11
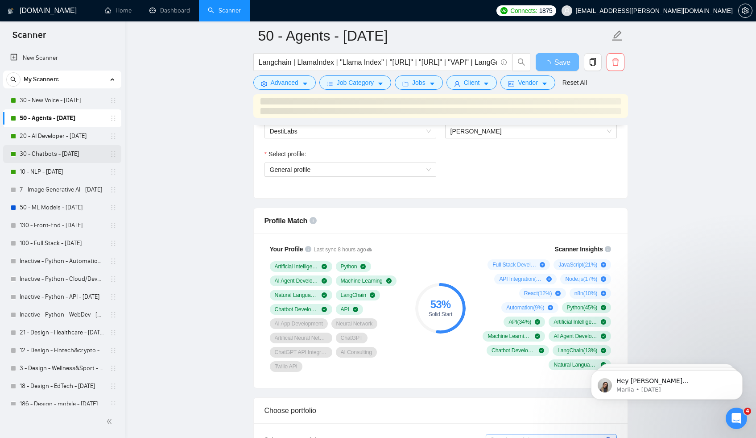
click at [61, 154] on link "30 - Chatbots - [DATE]" at bounding box center [62, 154] width 85 height 18
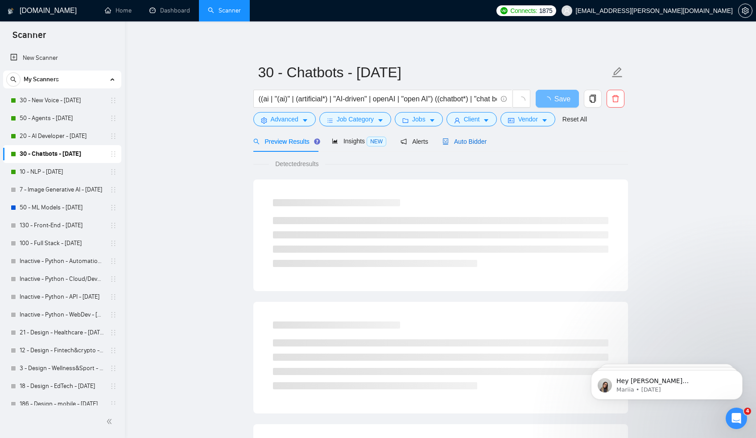
click at [470, 142] on span "Auto Bidder" at bounding box center [465, 141] width 44 height 7
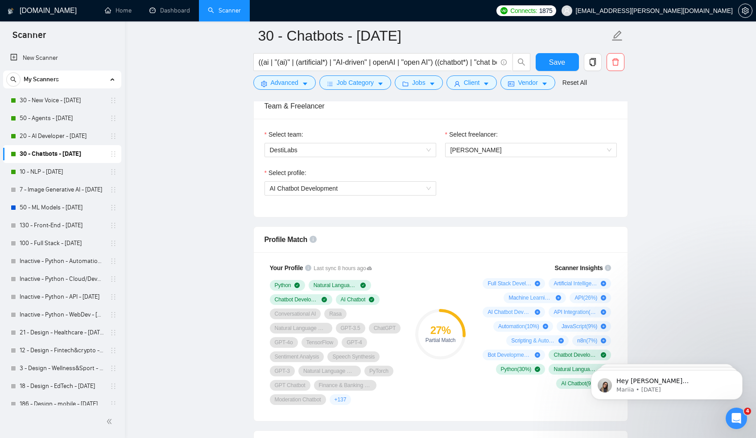
scroll to position [386, 0]
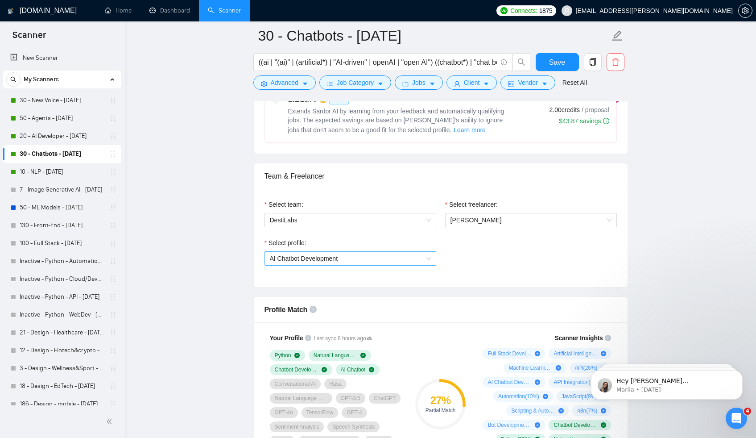
click at [372, 260] on span "AI Chatbot Development" at bounding box center [350, 258] width 161 height 13
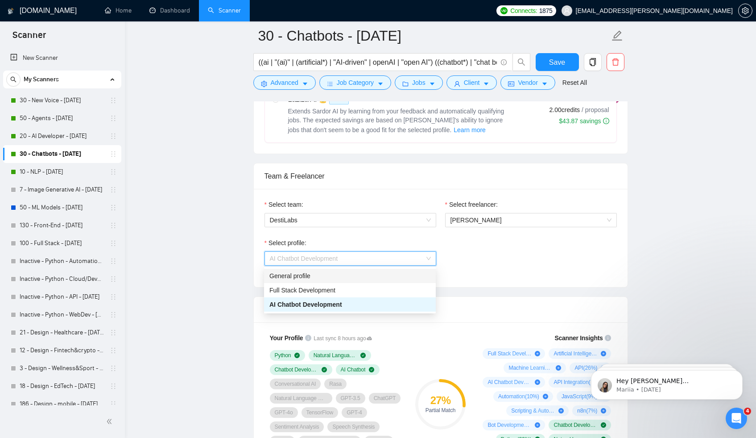
click at [353, 275] on div "General profile" at bounding box center [350, 276] width 161 height 10
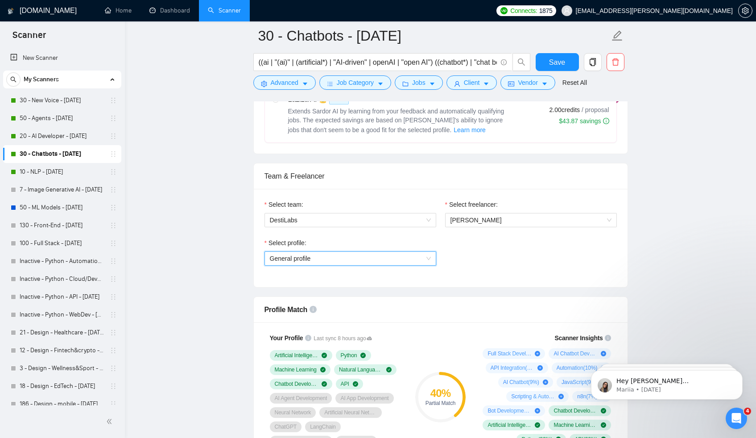
click at [415, 258] on span "General profile" at bounding box center [350, 258] width 161 height 13
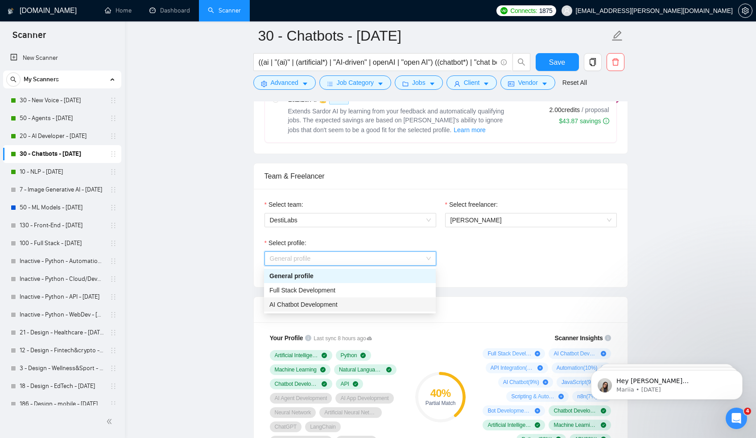
click at [374, 303] on div "AI Chatbot Development" at bounding box center [350, 304] width 161 height 10
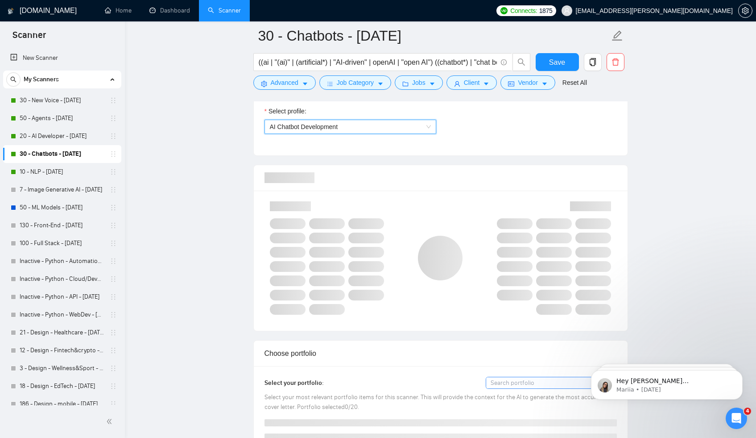
scroll to position [518, 0]
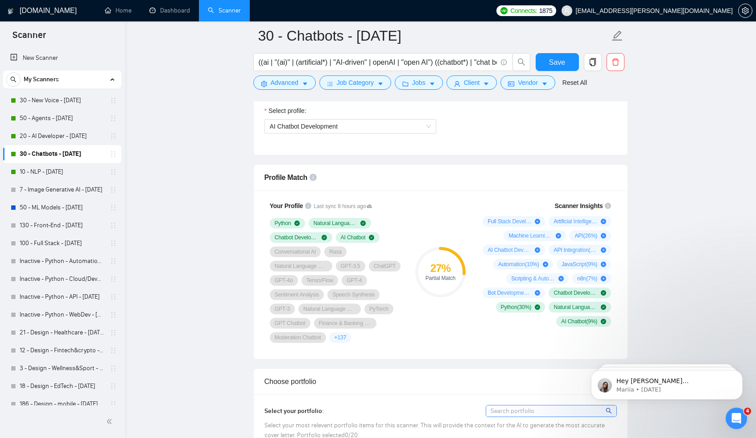
click at [508, 332] on div "Scanner Insights Full Stack Development ( 38 %) Artificial Intelligence ( 36 %)…" at bounding box center [545, 271] width 143 height 153
